Goal: Find specific page/section: Find specific page/section

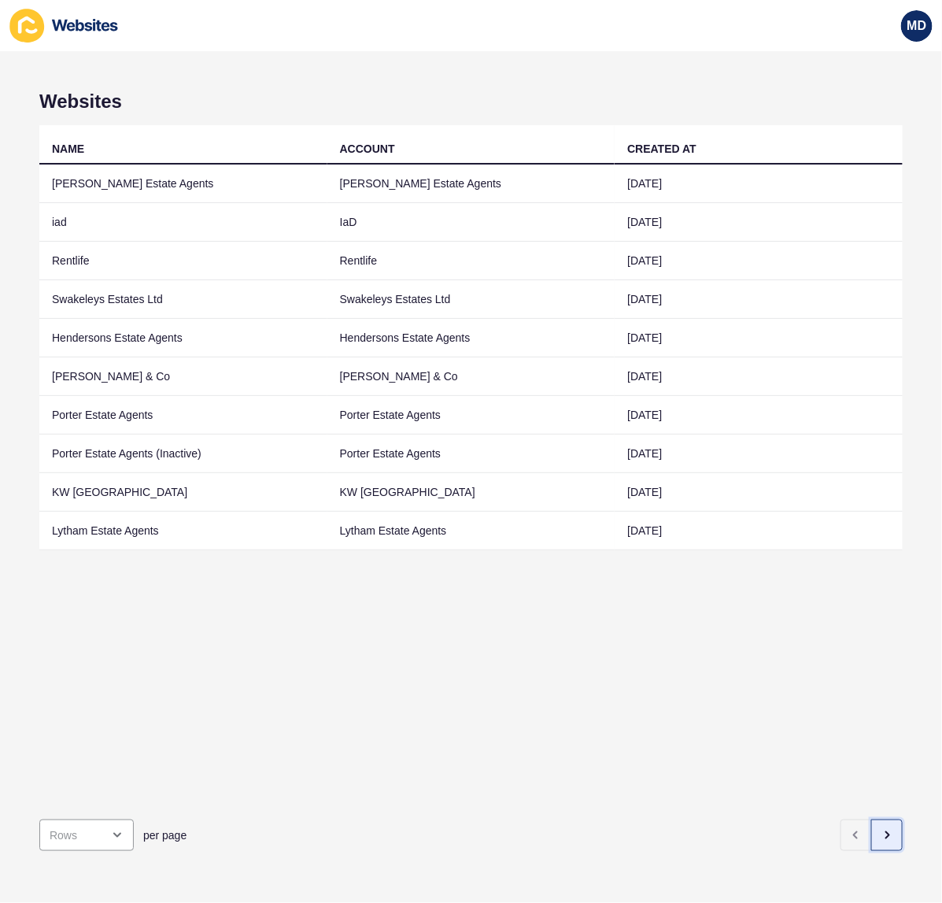
click at [872, 831] on button "button" at bounding box center [887, 835] width 31 height 31
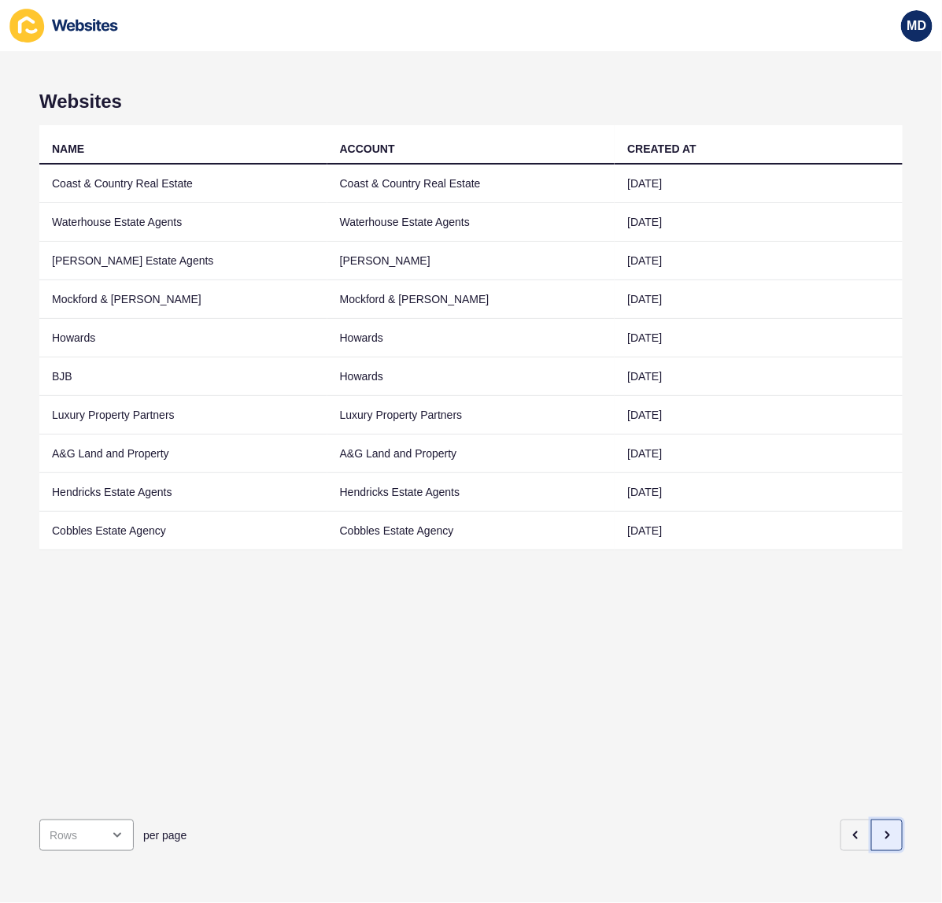
click at [872, 831] on button "button" at bounding box center [887, 835] width 31 height 31
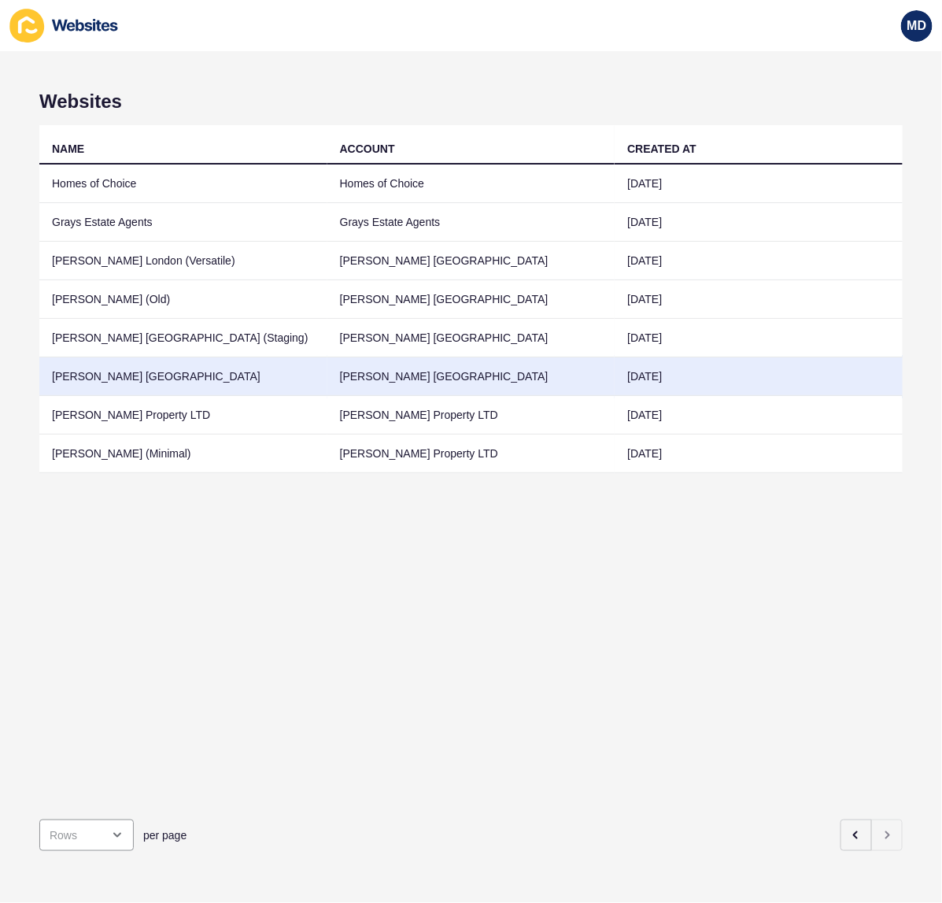
click at [80, 368] on td "Jefferies London" at bounding box center [183, 376] width 288 height 39
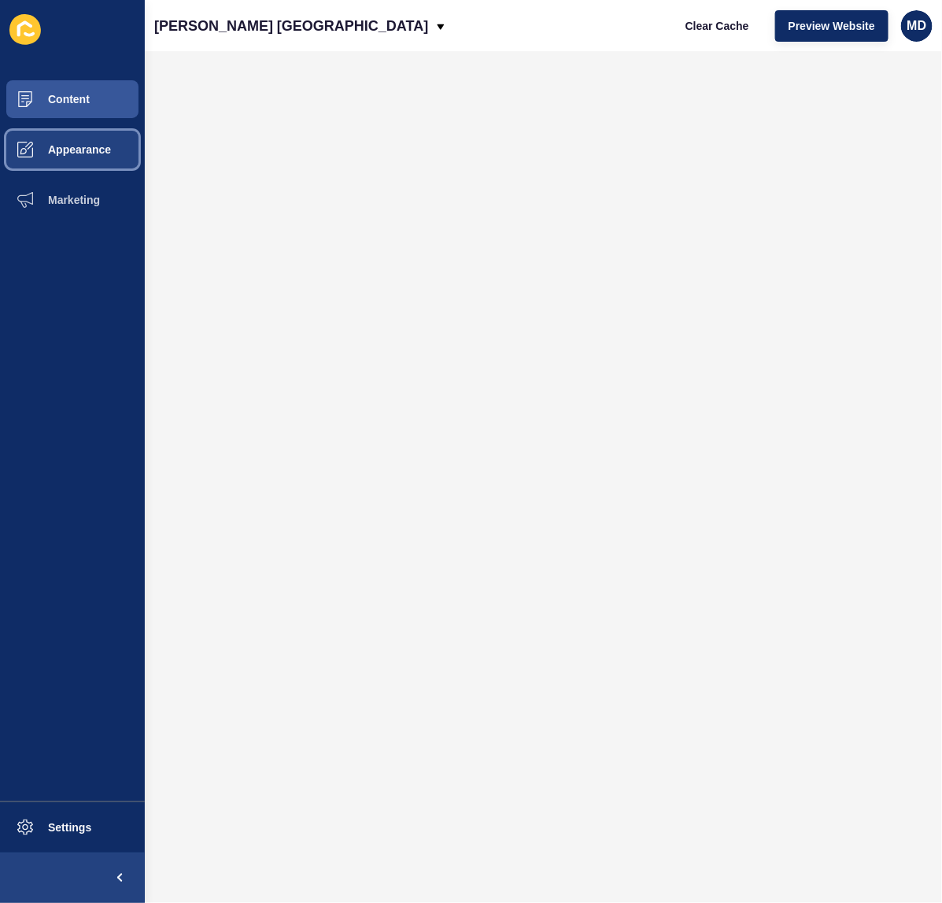
click at [67, 150] on span "Appearance" at bounding box center [54, 149] width 113 height 13
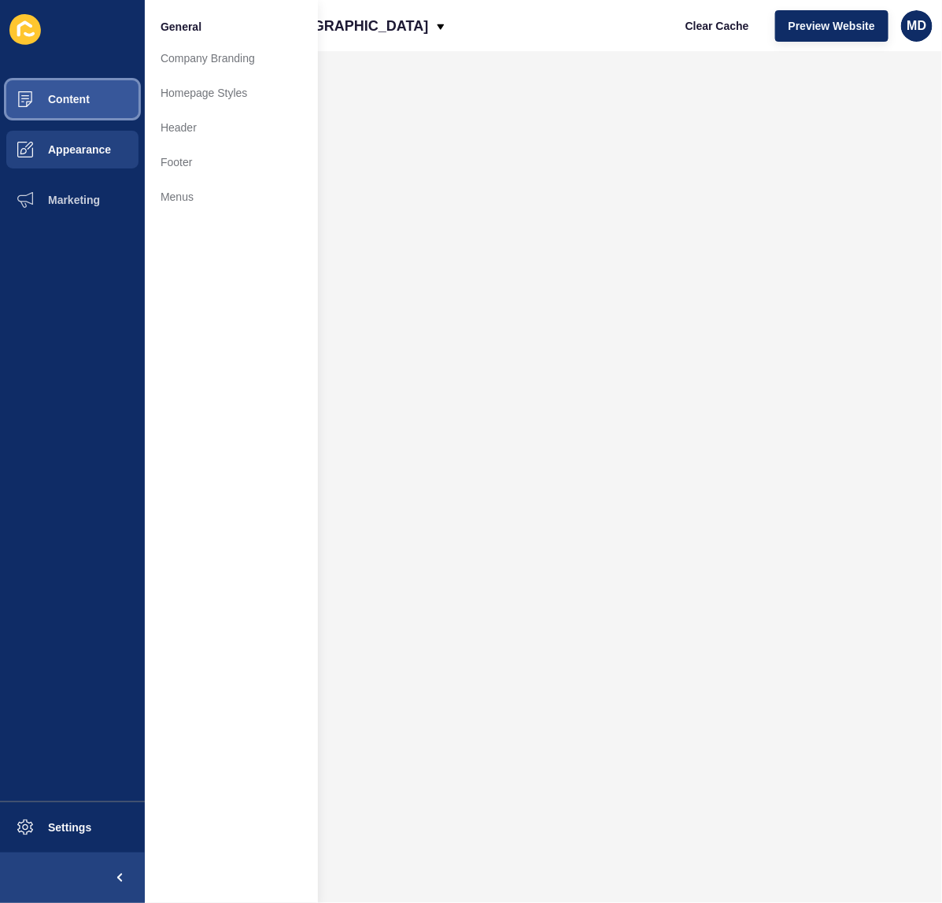
click at [65, 103] on span "Content" at bounding box center [44, 99] width 92 height 13
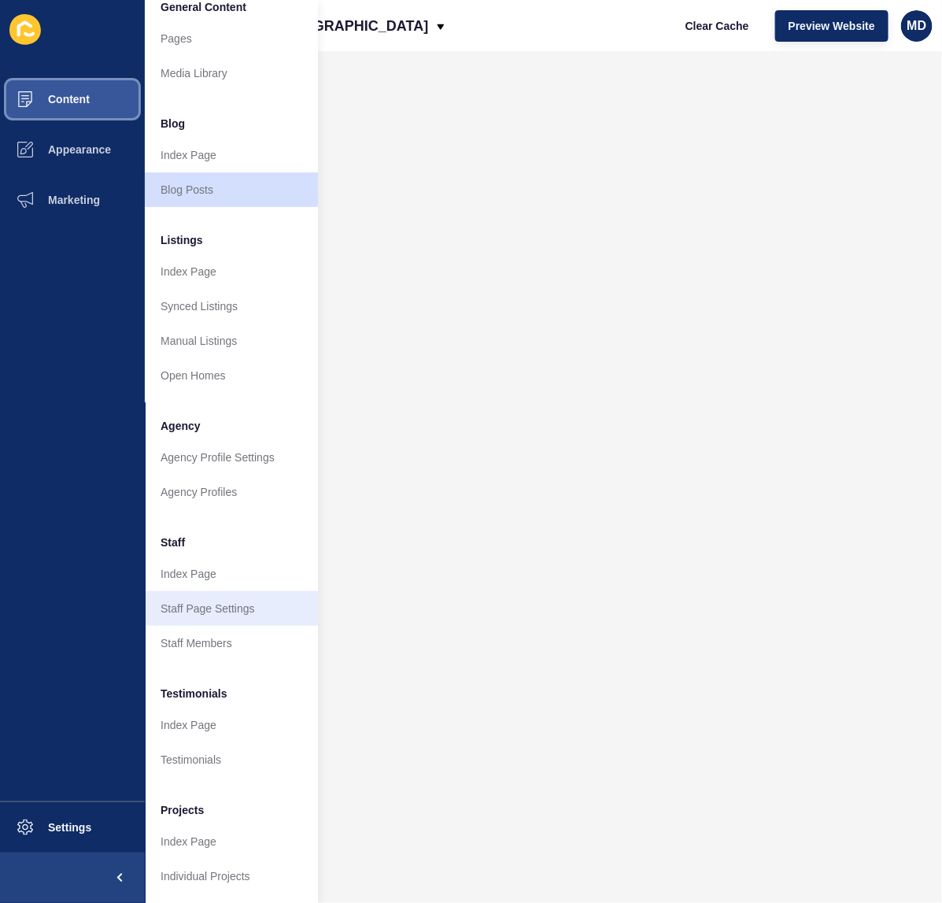
scroll to position [33, 0]
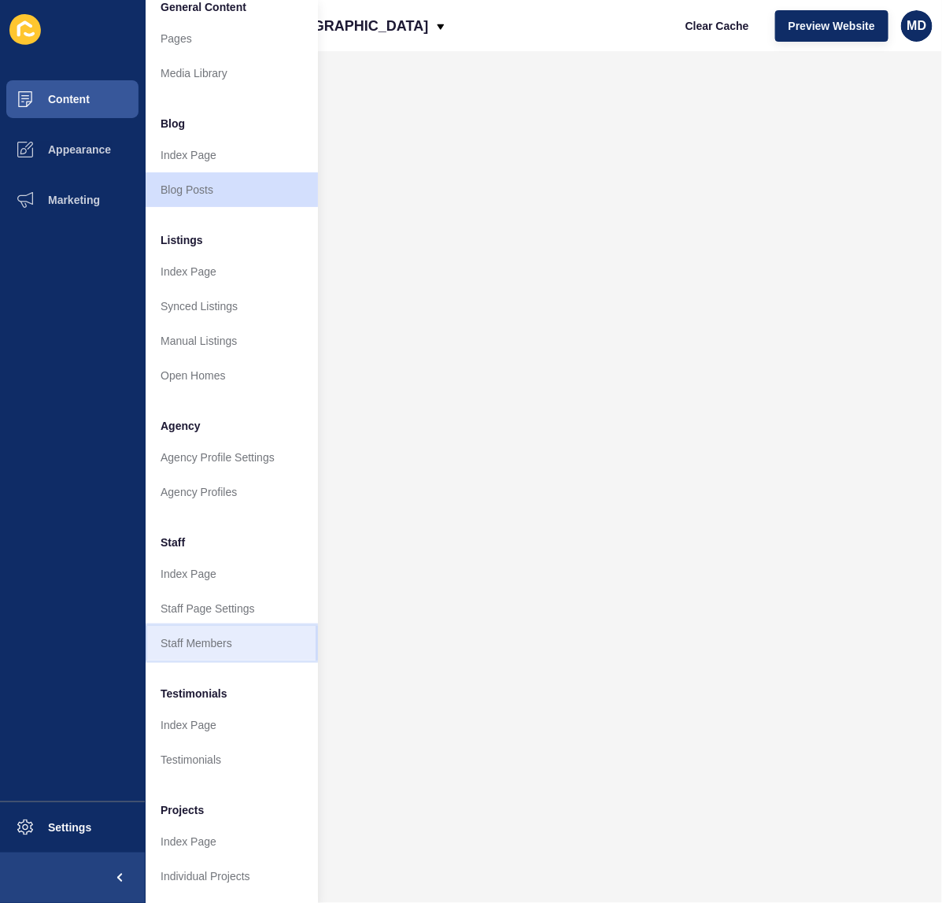
click at [230, 628] on link "Staff Members" at bounding box center [231, 643] width 173 height 35
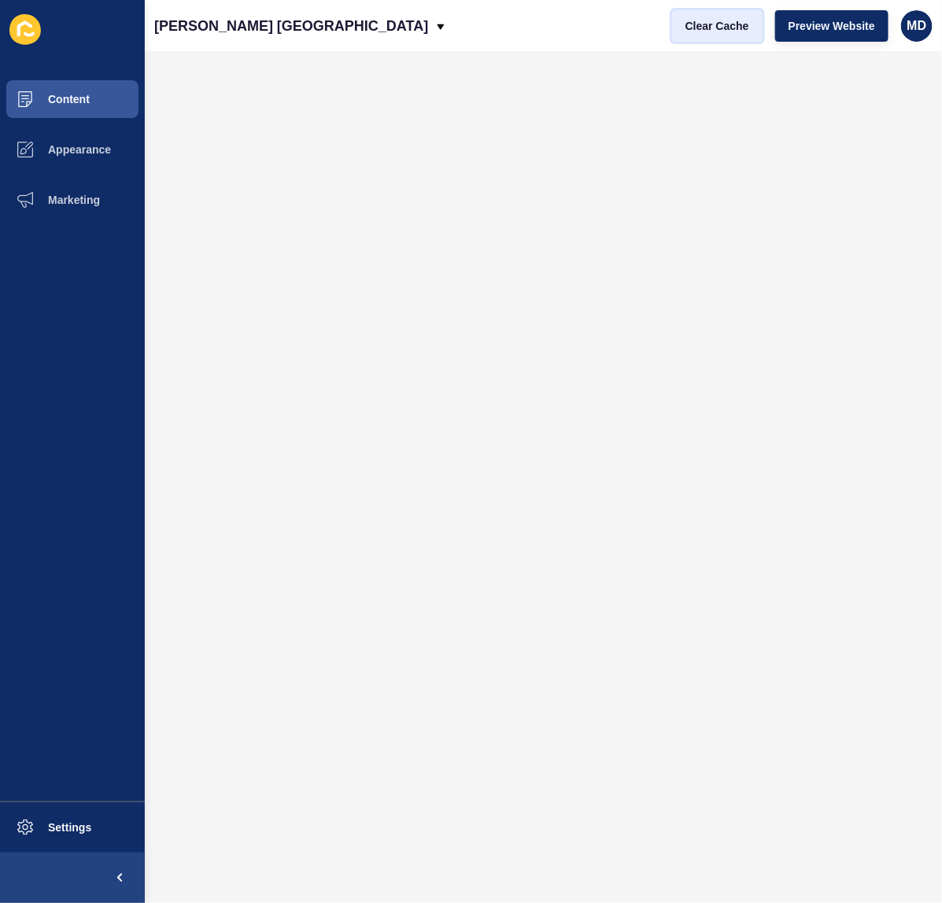
click at [703, 25] on span "Clear Cache" at bounding box center [718, 26] width 64 height 16
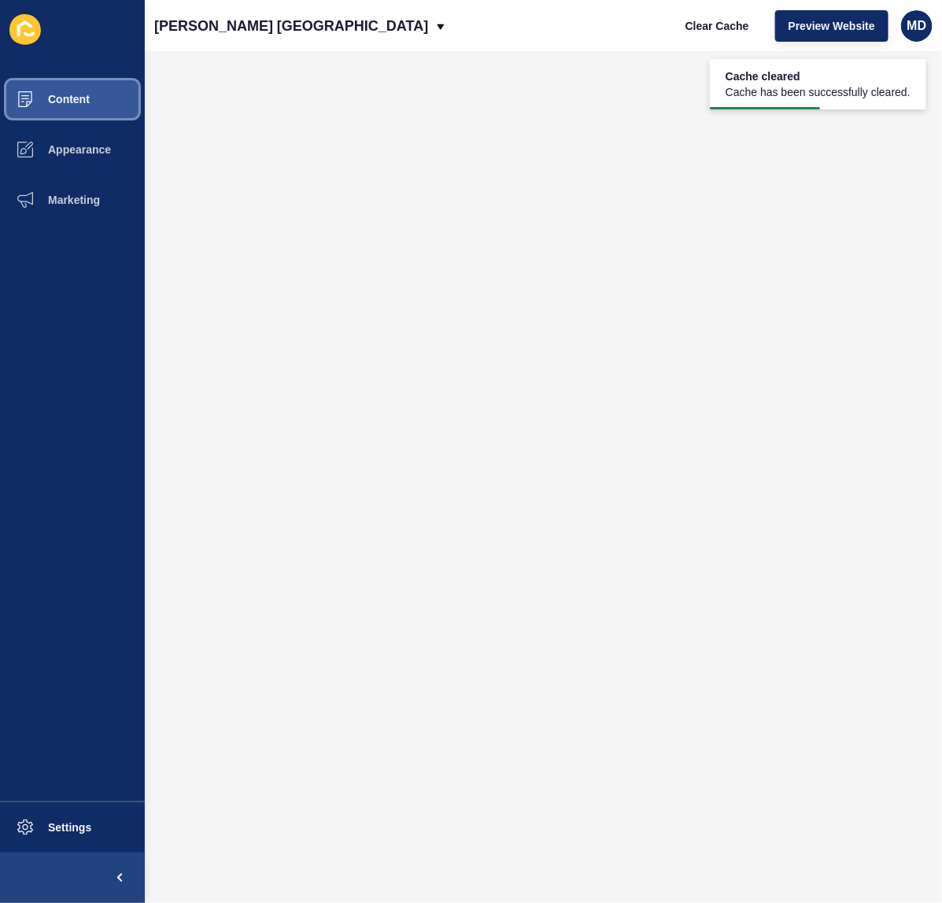
click at [68, 84] on button "Content" at bounding box center [72, 99] width 145 height 50
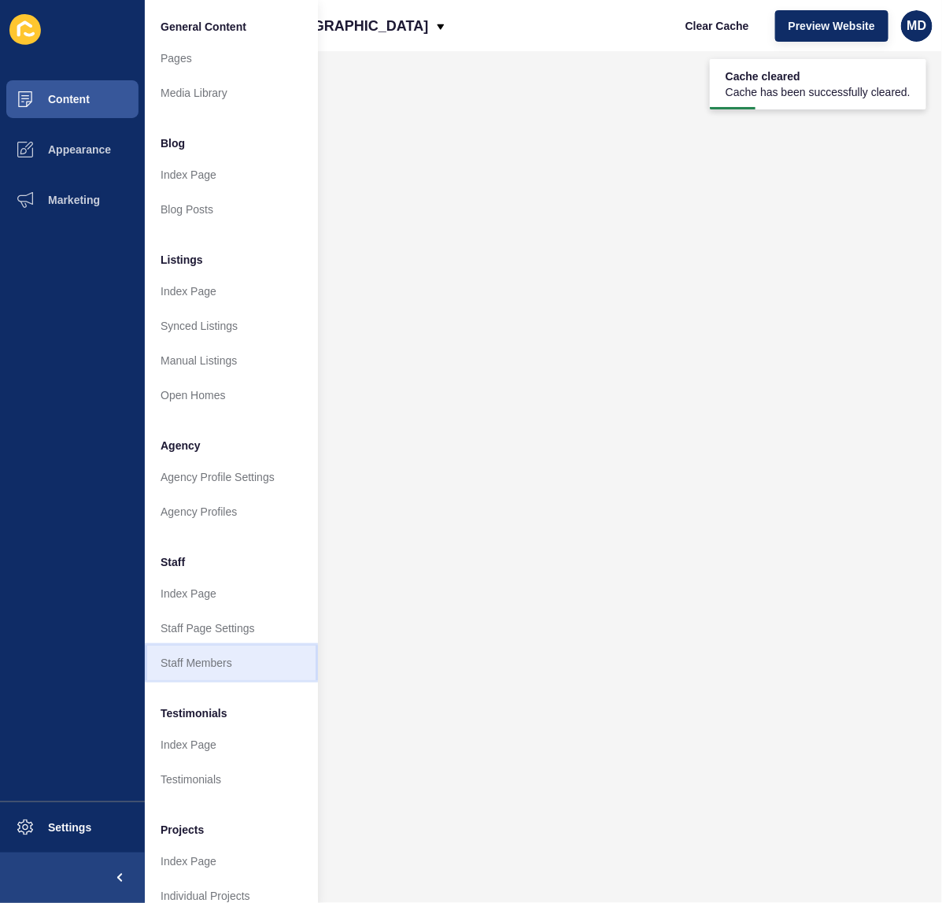
click at [195, 664] on link "Staff Members" at bounding box center [231, 663] width 173 height 35
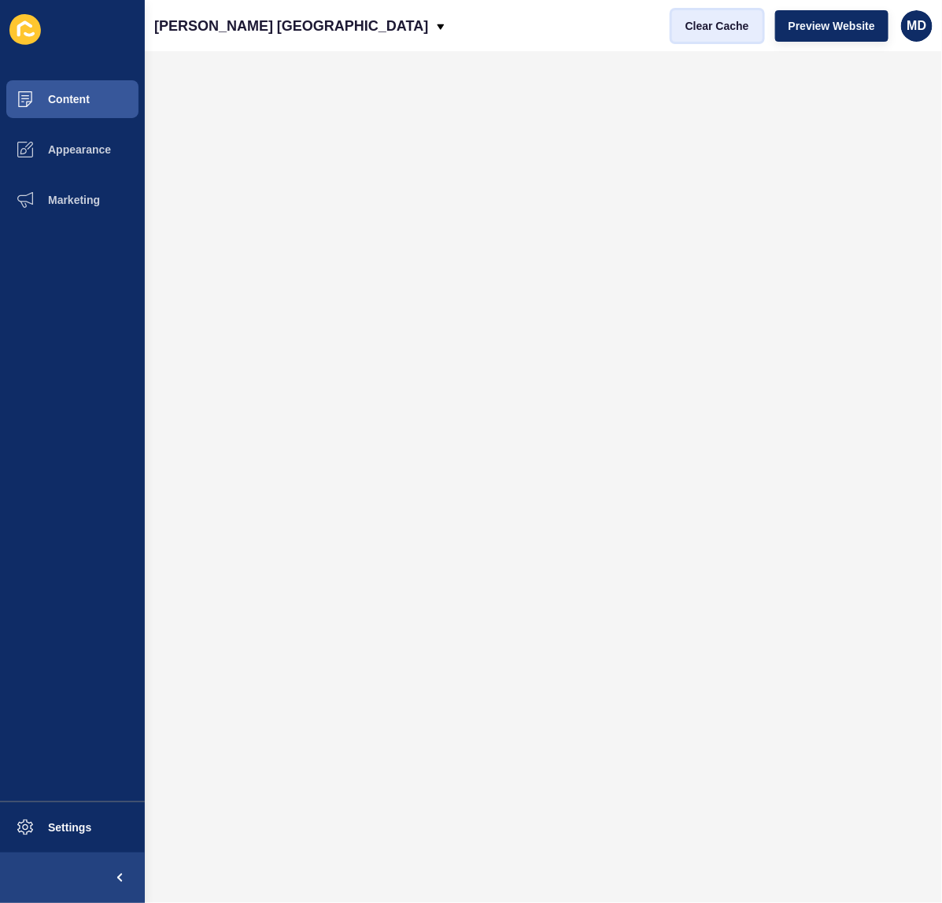
click at [724, 24] on span "Clear Cache" at bounding box center [718, 26] width 64 height 16
click at [54, 120] on button "Content" at bounding box center [72, 99] width 145 height 50
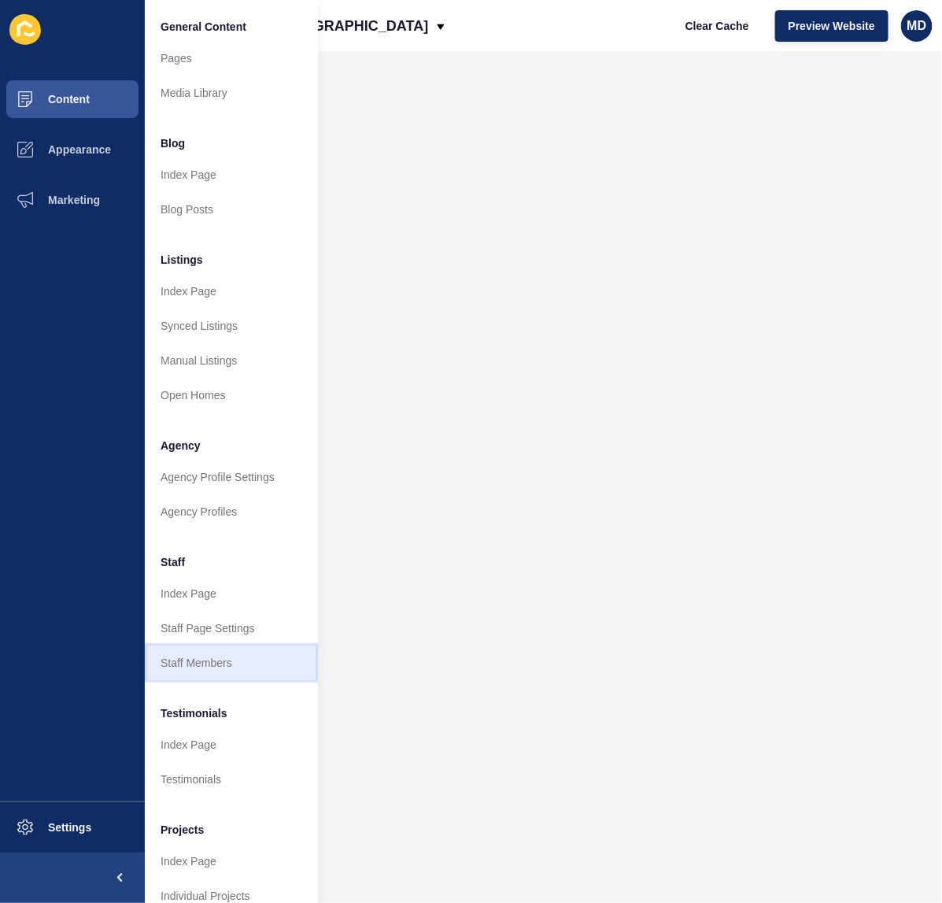
click at [202, 664] on link "Staff Members" at bounding box center [231, 663] width 173 height 35
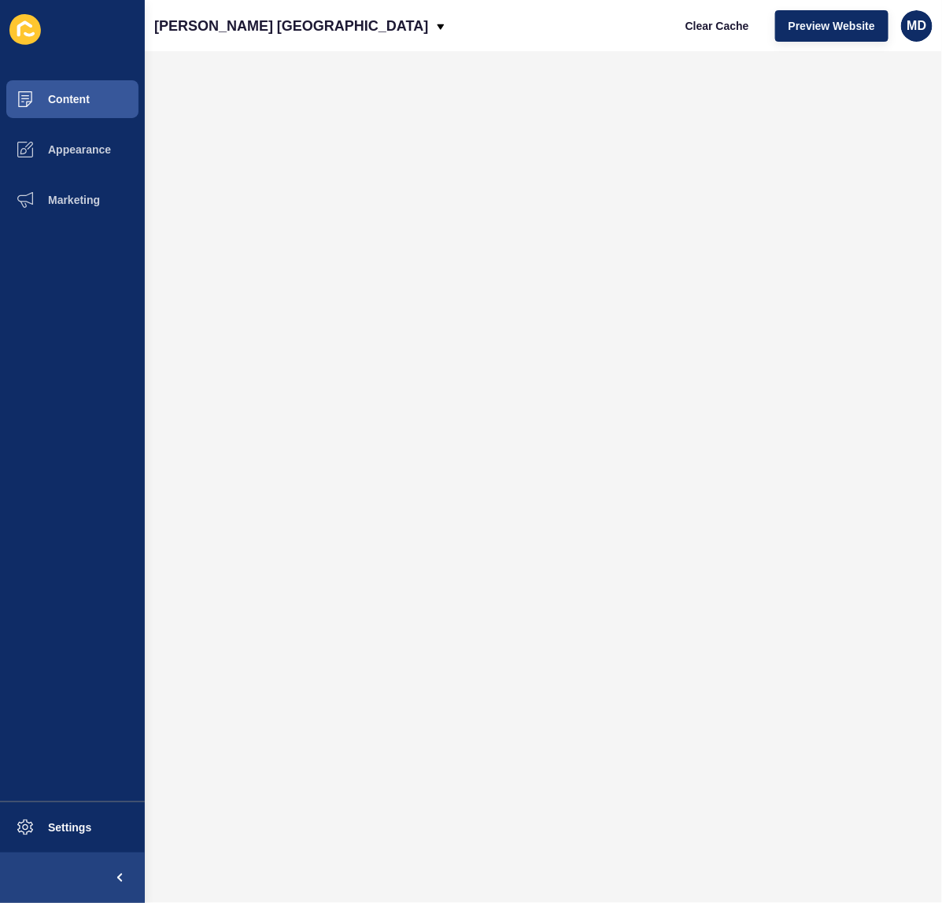
drag, startPoint x: 441, startPoint y: 25, endPoint x: 102, endPoint y: 553, distance: 626.8
click at [75, 559] on ul "Content Appearance Marketing" at bounding box center [72, 438] width 145 height 728
click at [721, 26] on span "Clear Cache" at bounding box center [718, 26] width 64 height 16
click at [801, 33] on button "Preview Website" at bounding box center [832, 25] width 113 height 31
click at [65, 111] on button "Content" at bounding box center [72, 99] width 145 height 50
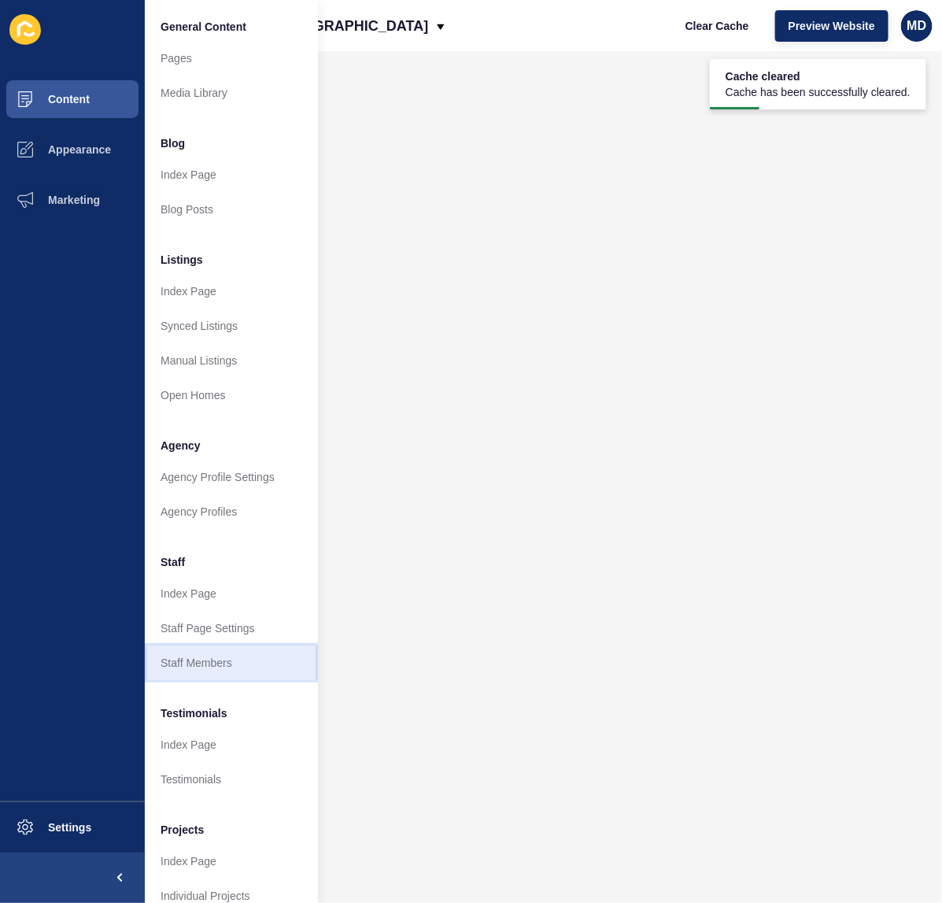
click at [222, 671] on link "Staff Members" at bounding box center [231, 663] width 173 height 35
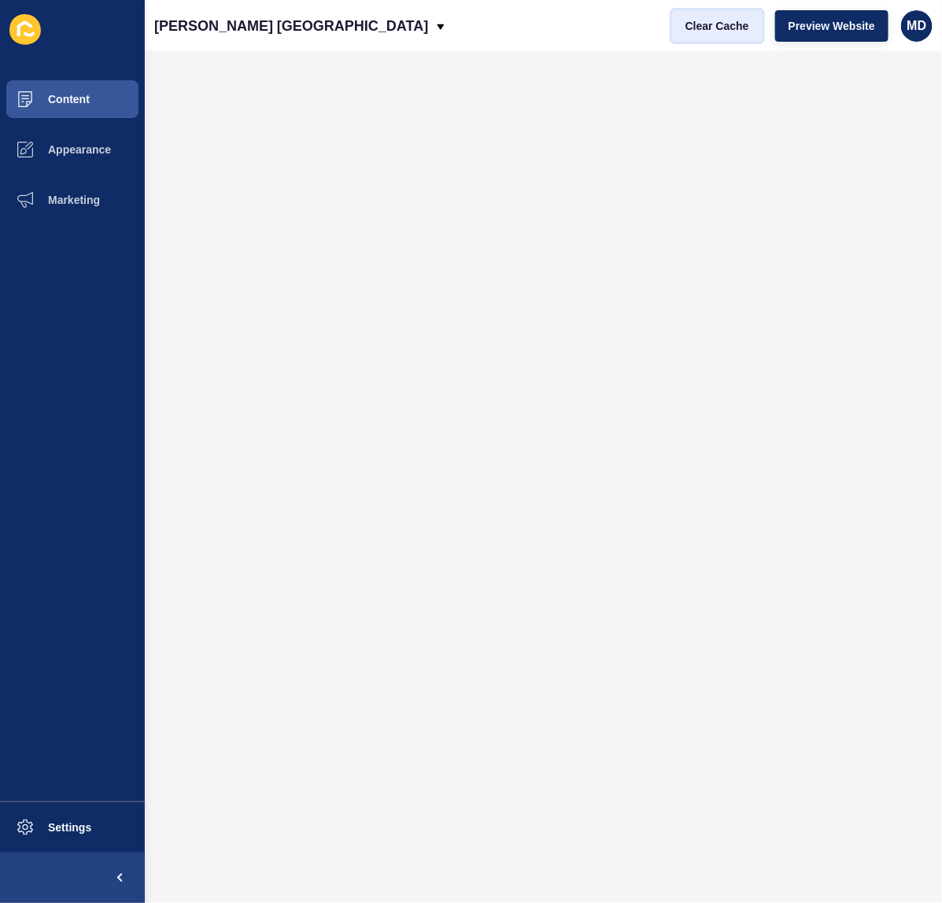
click at [739, 21] on span "Clear Cache" at bounding box center [718, 26] width 64 height 16
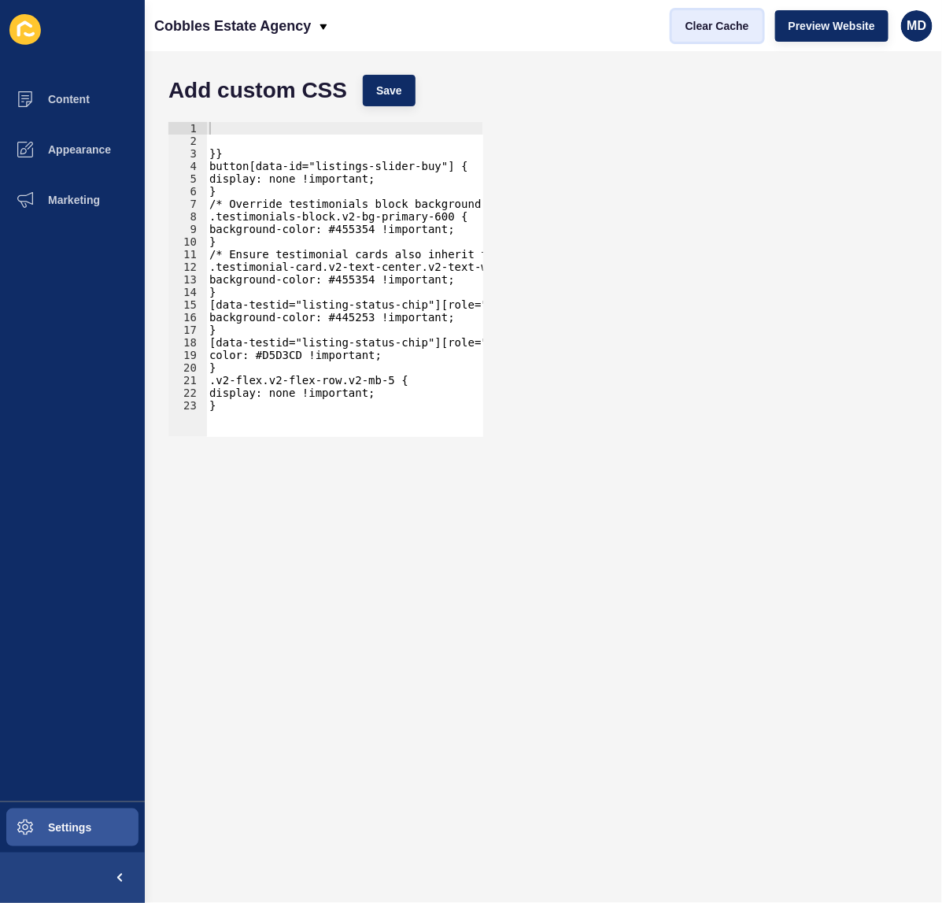
click at [713, 13] on button "Clear Cache" at bounding box center [717, 25] width 91 height 31
